Goal: Task Accomplishment & Management: Manage account settings

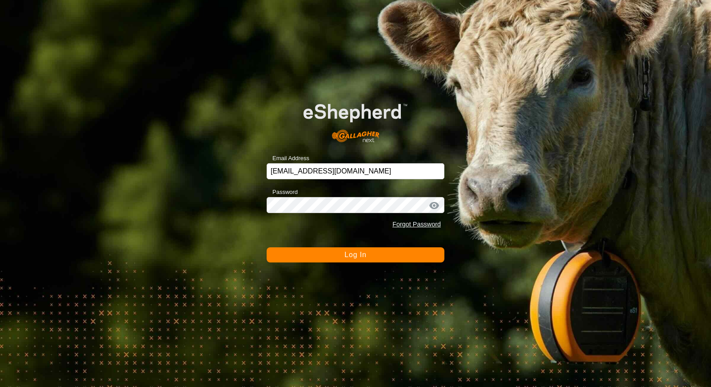
click at [388, 251] on button "Log In" at bounding box center [356, 254] width 178 height 15
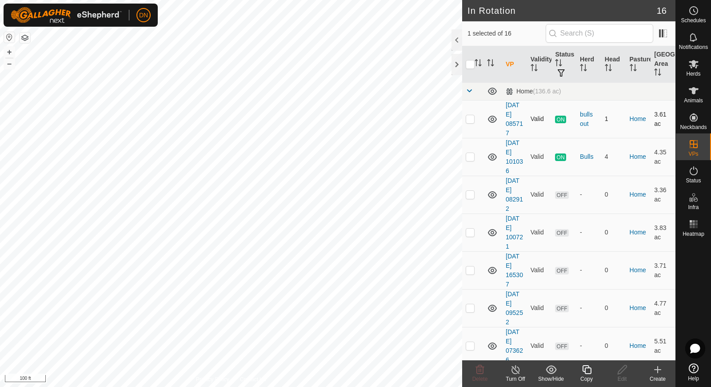
checkbox input "true"
checkbox input "false"
checkbox input "true"
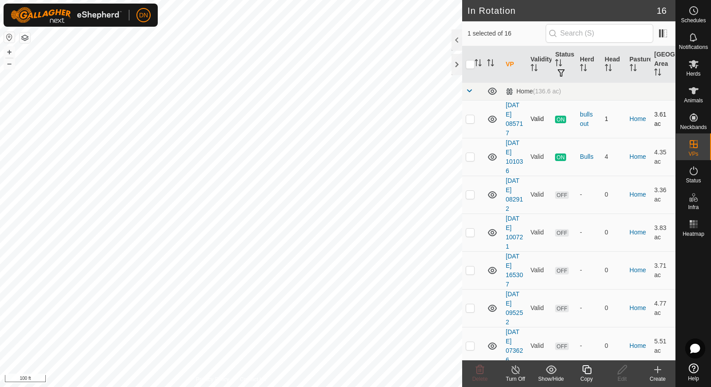
checkbox input "false"
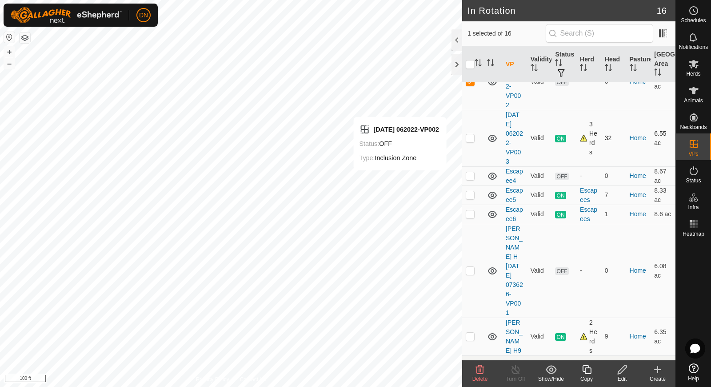
scroll to position [267, 0]
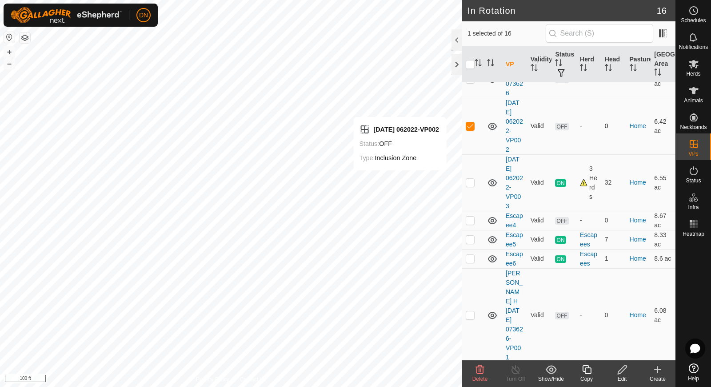
click at [473, 128] on p-checkbox at bounding box center [470, 125] width 9 height 7
checkbox input "false"
click at [492, 236] on icon at bounding box center [492, 239] width 9 height 7
click at [502, 238] on td "Escapee5" at bounding box center [514, 239] width 25 height 19
click at [490, 238] on icon at bounding box center [492, 239] width 11 height 11
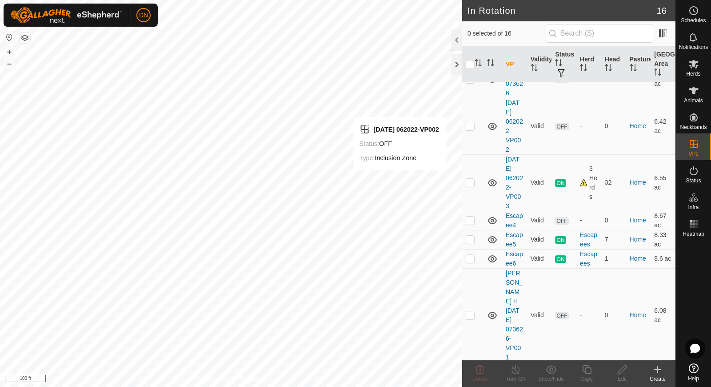
click at [469, 239] on p-checkbox at bounding box center [470, 238] width 9 height 7
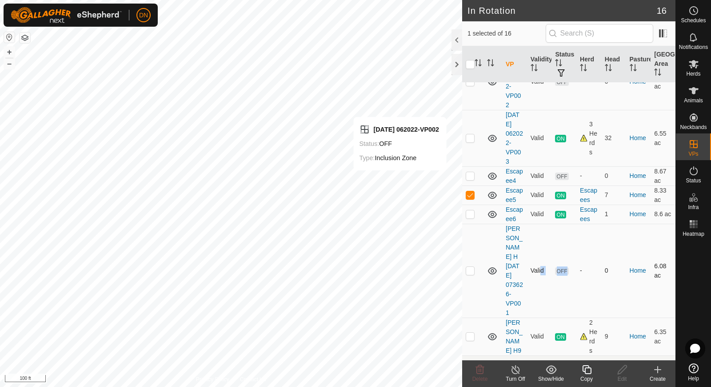
drag, startPoint x: 538, startPoint y: 240, endPoint x: 570, endPoint y: 231, distance: 33.3
click at [570, 231] on tr "[PERSON_NAME] H [DATE] 073626-VP001 Valid OFF - 0 Home 6.08 ac" at bounding box center [568, 270] width 213 height 94
click at [474, 195] on p-checkbox at bounding box center [470, 194] width 9 height 7
checkbox input "false"
click at [470, 214] on p-checkbox at bounding box center [470, 213] width 9 height 7
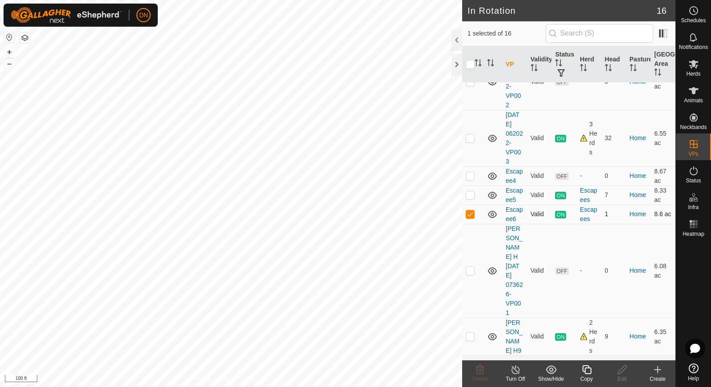
click at [470, 214] on p-checkbox at bounding box center [470, 213] width 9 height 7
checkbox input "false"
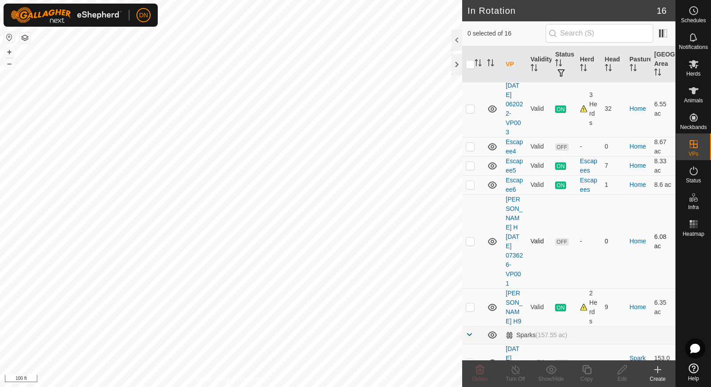
scroll to position [355, 0]
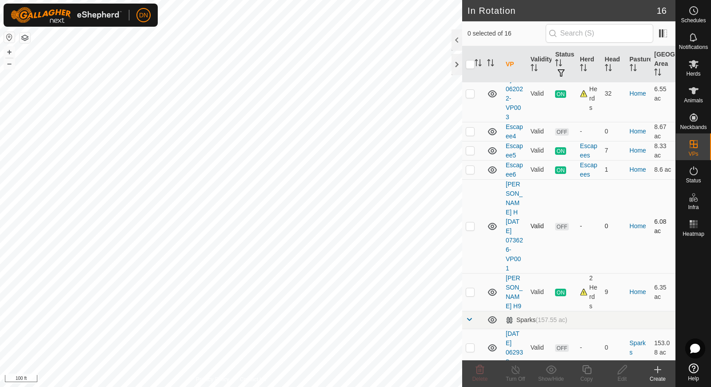
click at [468, 222] on p-checkbox at bounding box center [470, 225] width 9 height 7
checkbox input "false"
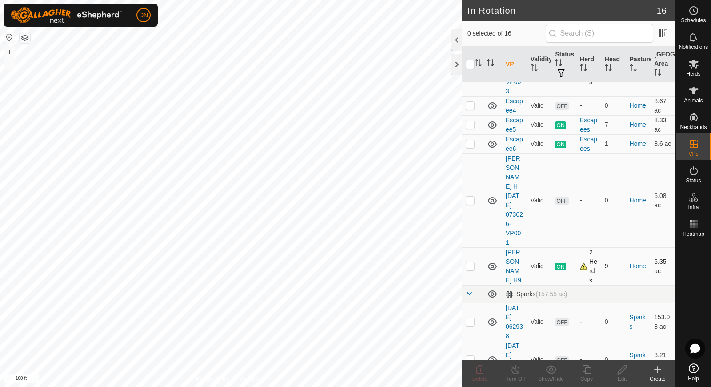
scroll to position [248, 0]
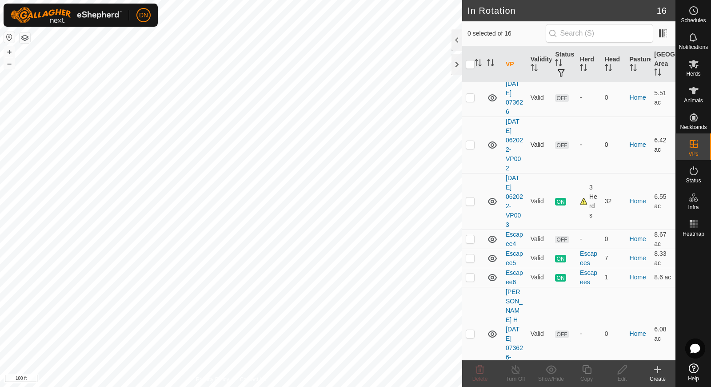
checkbox input "true"
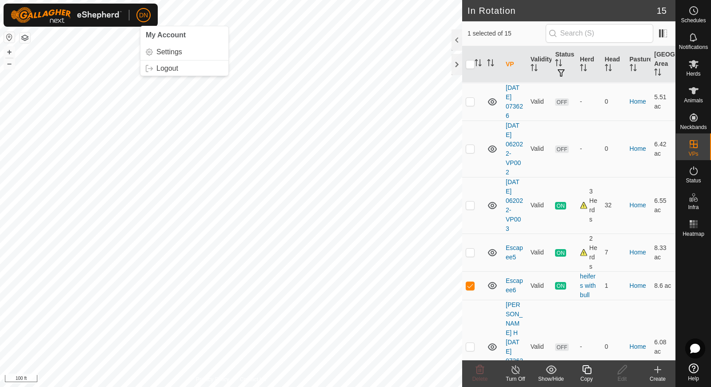
scroll to position [267, 0]
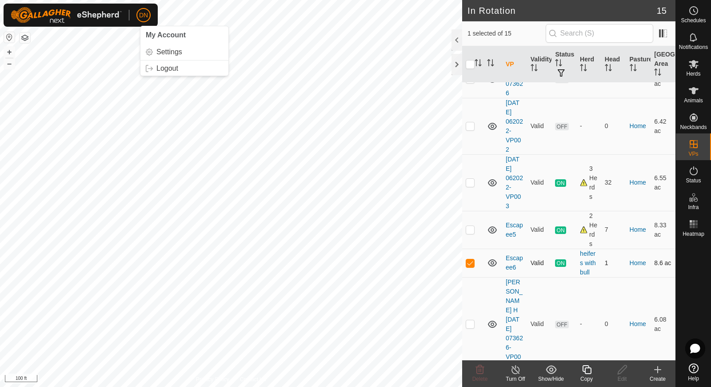
drag, startPoint x: 468, startPoint y: 259, endPoint x: 465, endPoint y: 253, distance: 6.4
click at [467, 259] on p-checkbox at bounding box center [470, 262] width 9 height 7
checkbox input "false"
click at [472, 181] on p-checkbox at bounding box center [470, 182] width 9 height 7
click at [469, 185] on p-checkbox at bounding box center [470, 182] width 9 height 7
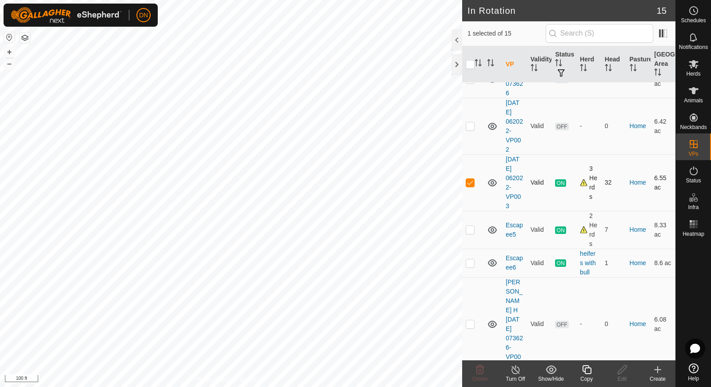
checkbox input "false"
